Goal: Information Seeking & Learning: Learn about a topic

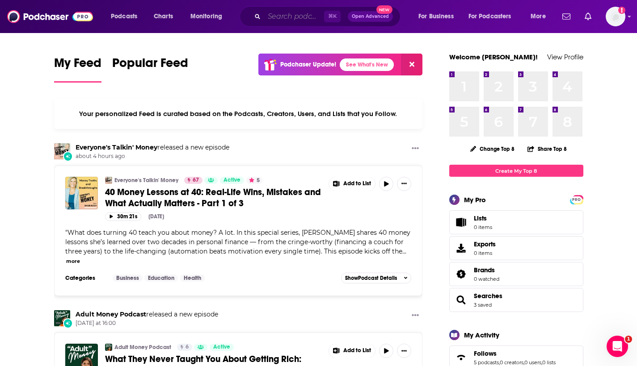
click at [300, 17] on input "Search podcasts, credits, & more..." at bounding box center [294, 16] width 60 height 14
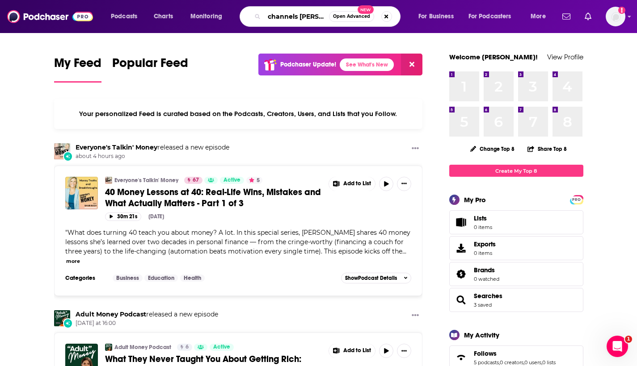
type input "channels [PERSON_NAME]"
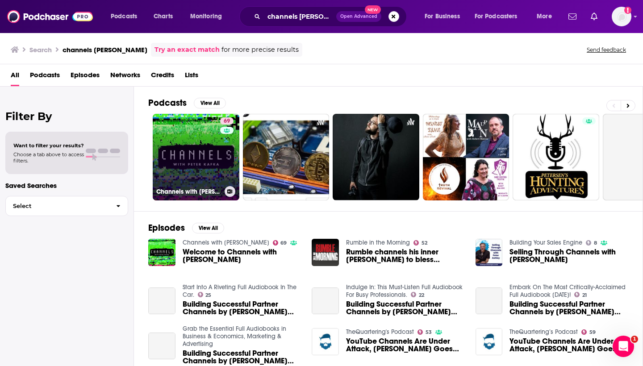
click at [198, 165] on link "69 Channels with Peter Kafka" at bounding box center [196, 157] width 87 height 87
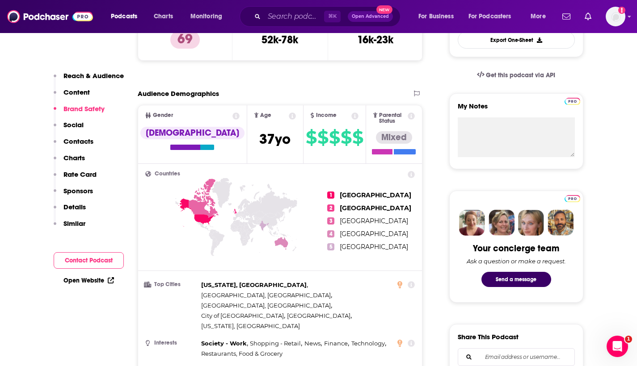
scroll to position [100, 0]
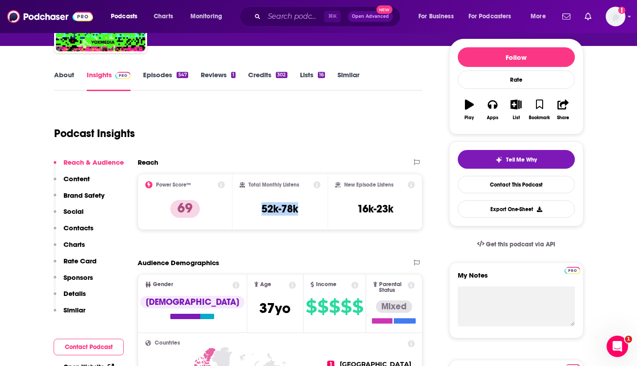
drag, startPoint x: 258, startPoint y: 211, endPoint x: 301, endPoint y: 211, distance: 43.3
click at [301, 211] on div "Total Monthly Listens 52k-78k" at bounding box center [279, 201] width 81 height 41
copy h3 "52k-78k"
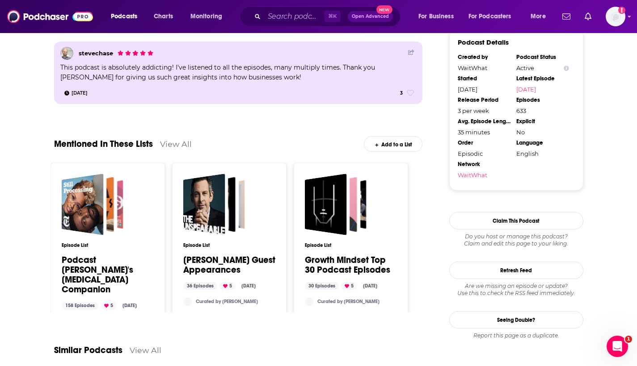
scroll to position [969, 0]
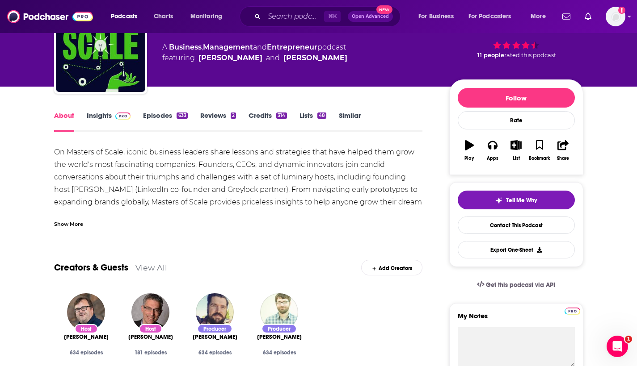
scroll to position [21, 0]
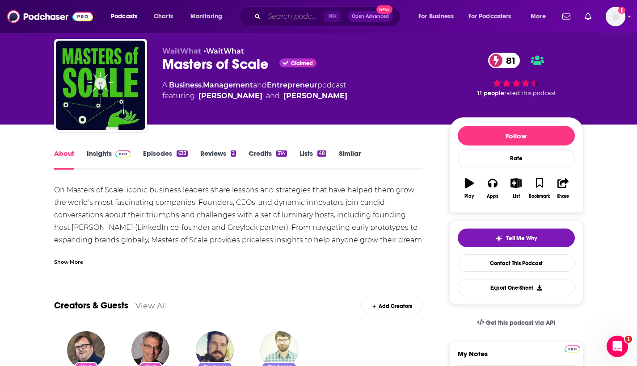
click at [273, 18] on input "Search podcasts, credits, & more..." at bounding box center [294, 16] width 60 height 14
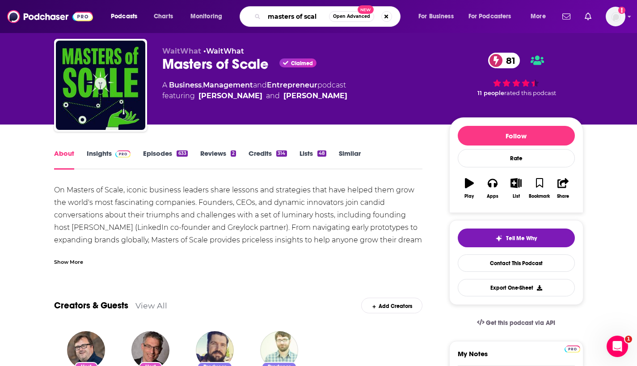
type input "masters of scale"
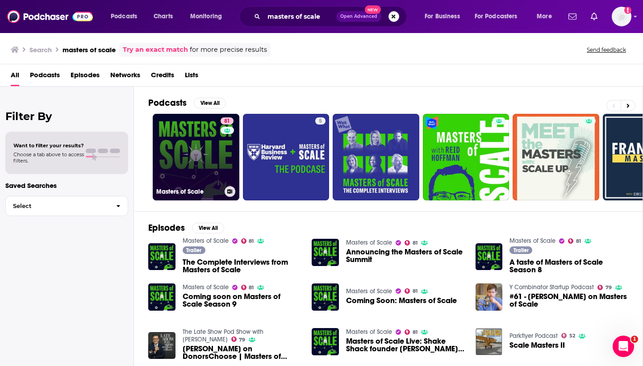
click at [215, 147] on link "81 Masters of Scale" at bounding box center [196, 157] width 87 height 87
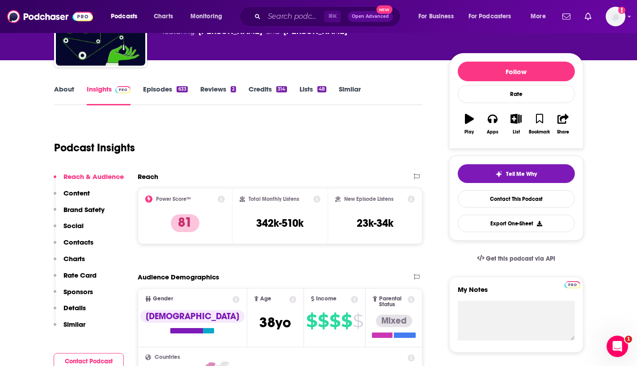
scroll to position [101, 0]
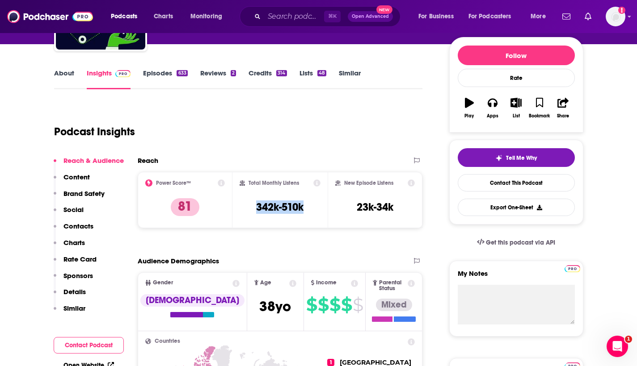
drag, startPoint x: 251, startPoint y: 205, endPoint x: 311, endPoint y: 205, distance: 60.8
click at [311, 205] on div "Total Monthly Listens 342k-510k" at bounding box center [279, 200] width 81 height 41
copy h3 "342k-510k"
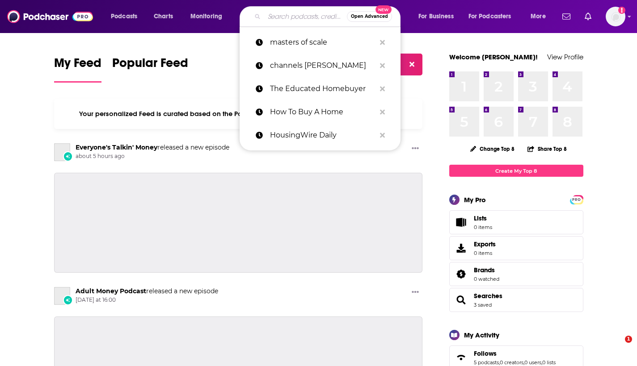
click at [300, 16] on input "Search podcasts, credits, & more..." at bounding box center [305, 16] width 83 height 14
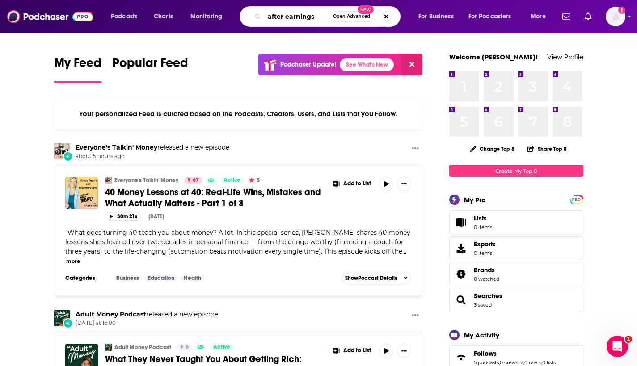
type input "after earnings"
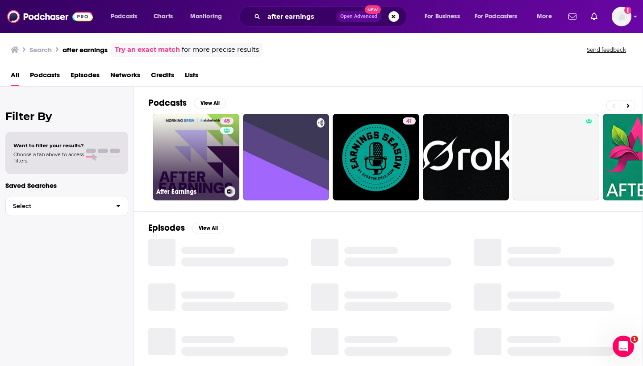
click at [192, 168] on link "45 After Earnings" at bounding box center [196, 157] width 87 height 87
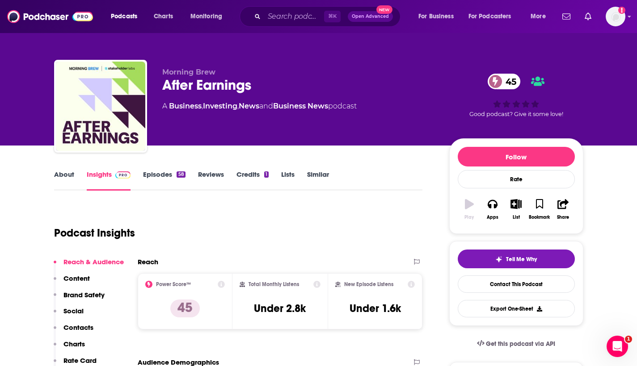
scroll to position [111, 0]
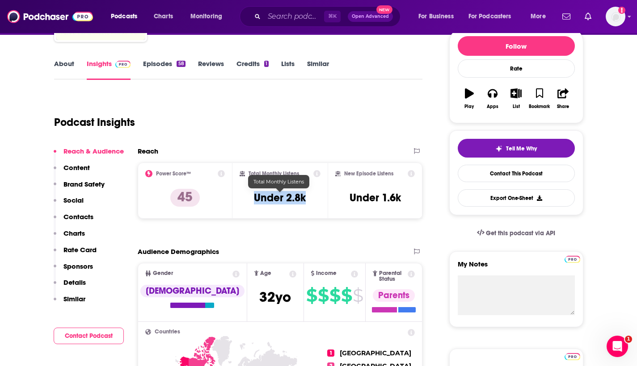
drag, startPoint x: 287, startPoint y: 198, endPoint x: 306, endPoint y: 198, distance: 18.3
click at [306, 198] on div "Total Monthly Listens Under 2.8k" at bounding box center [279, 190] width 81 height 41
